Goal: Information Seeking & Learning: Learn about a topic

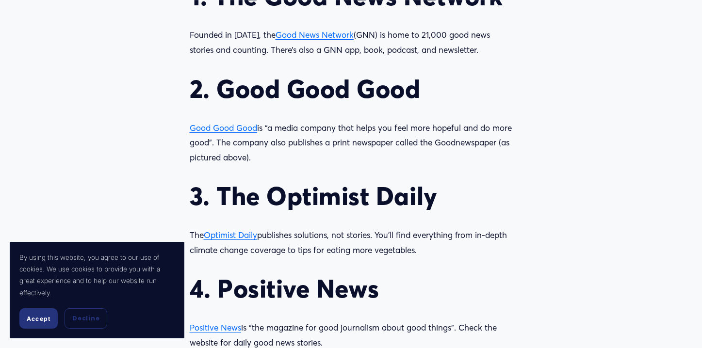
scroll to position [979, 0]
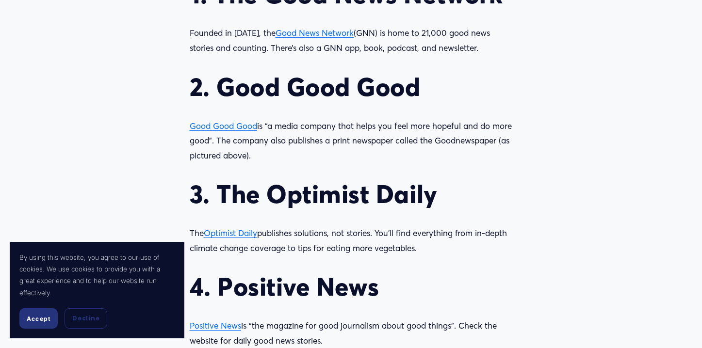
click at [227, 129] on span "Good Good Good" at bounding box center [223, 126] width 67 height 10
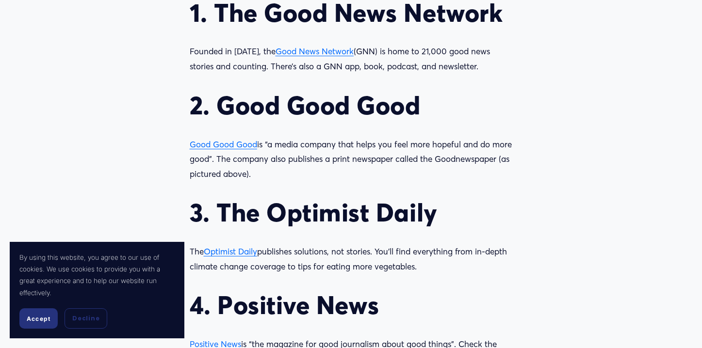
scroll to position [1106, 0]
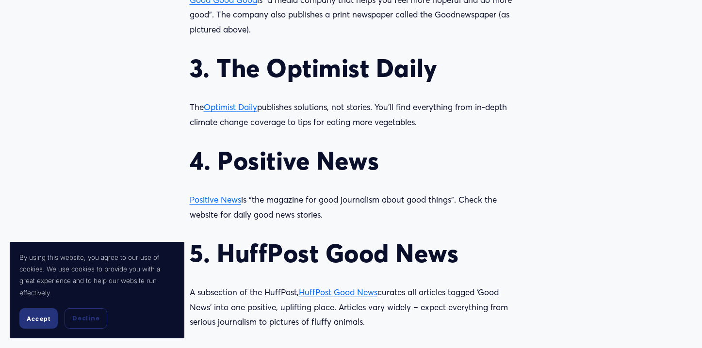
click at [232, 107] on span "Optimist Daily" at bounding box center [230, 107] width 53 height 10
click at [34, 319] on span "Accept" at bounding box center [39, 318] width 24 height 7
